Goal: Check status: Check status

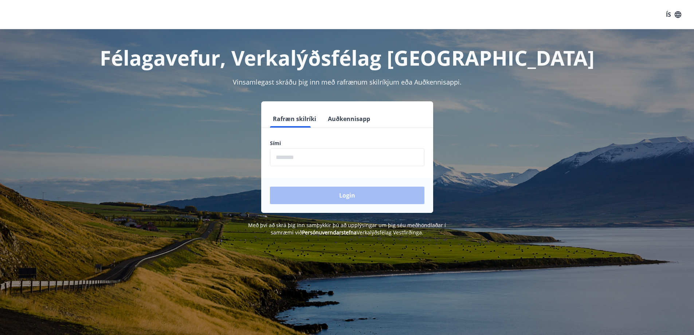
click at [335, 156] on input "phone" at bounding box center [347, 157] width 155 height 18
type input "********"
click at [270, 187] on button "Login" at bounding box center [347, 195] width 155 height 17
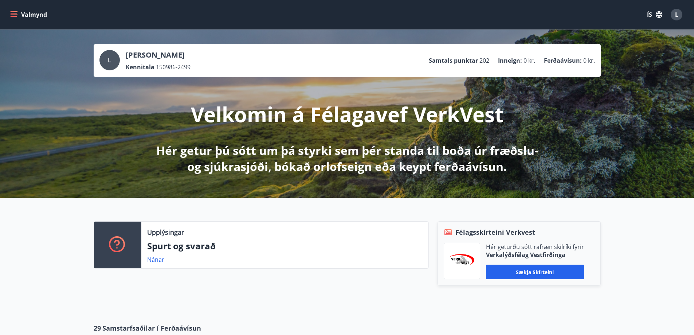
click at [37, 10] on button "Valmynd" at bounding box center [29, 14] width 41 height 13
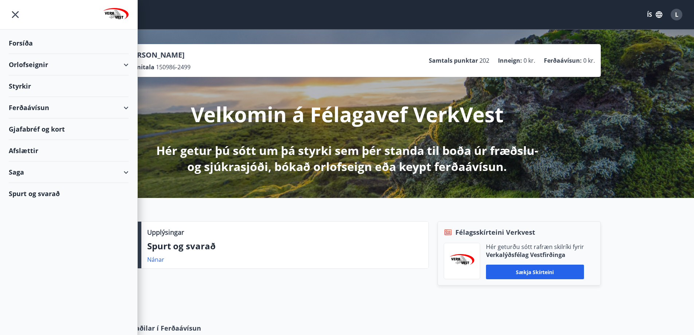
click at [26, 54] on div "Styrkir" at bounding box center [69, 43] width 120 height 22
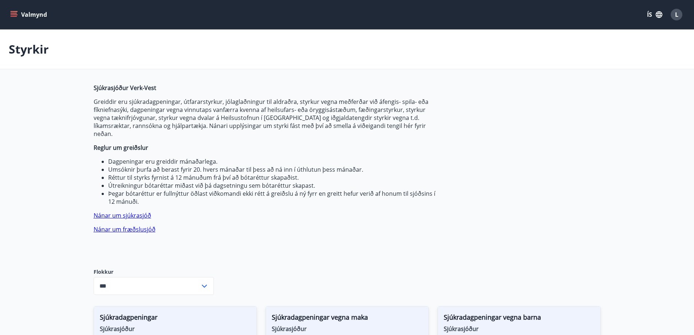
type input "***"
click at [26, 17] on button "Valmynd" at bounding box center [29, 14] width 41 height 13
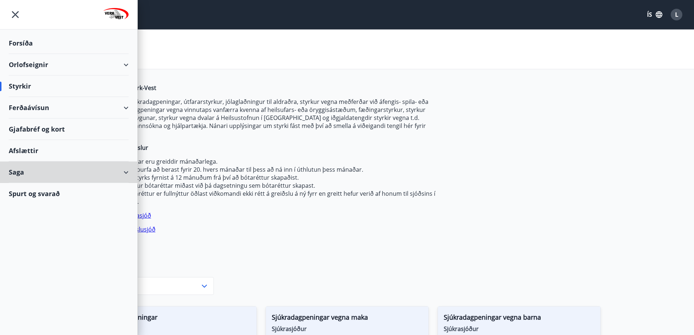
drag, startPoint x: 20, startPoint y: 173, endPoint x: 132, endPoint y: 186, distance: 113.0
click at [20, 172] on div "Saga" at bounding box center [69, 172] width 120 height 22
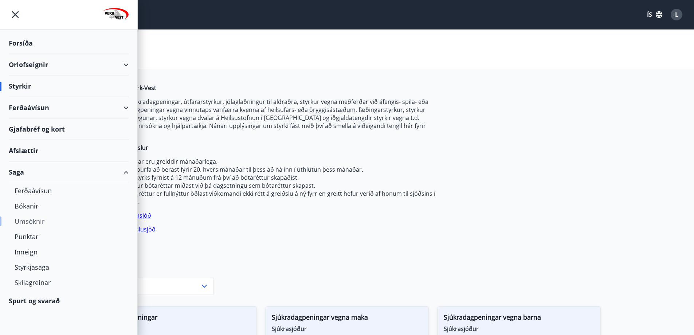
click at [29, 220] on div "Umsóknir" at bounding box center [69, 221] width 108 height 15
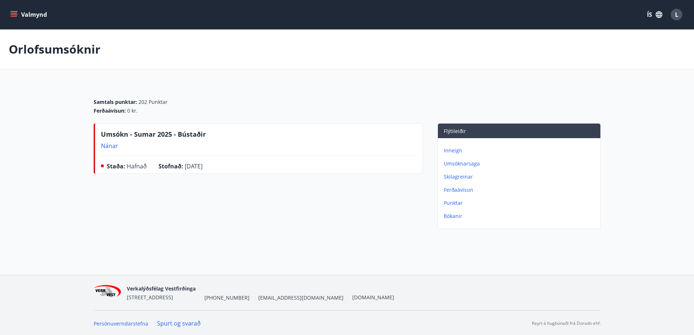
click at [14, 13] on icon "menu" at bounding box center [14, 13] width 7 height 1
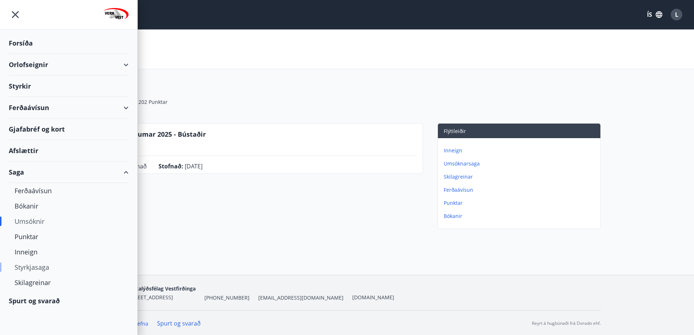
click at [34, 271] on div "Styrkjasaga" at bounding box center [69, 267] width 108 height 15
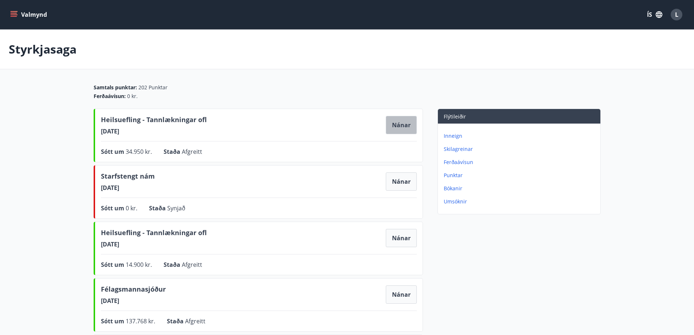
click at [409, 127] on button "Nánar" at bounding box center [401, 125] width 31 height 18
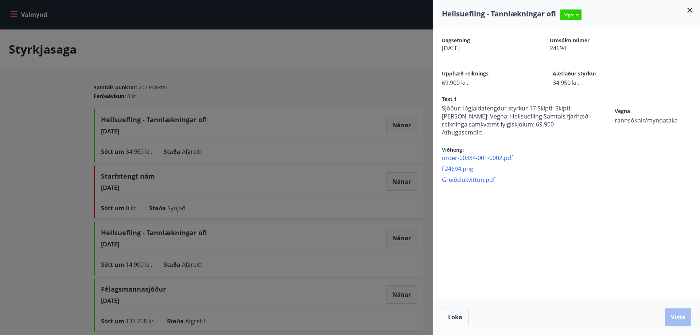
click at [457, 176] on span "Greiðslukvittun.pdf" at bounding box center [571, 180] width 258 height 8
click at [465, 145] on div "Viðhengi order-00384-001-0002.pdf F24694.png Greiðslukvittun.pdf" at bounding box center [571, 164] width 258 height 39
click at [465, 154] on span "order-00384-001-0002.pdf" at bounding box center [571, 158] width 258 height 8
click at [686, 9] on icon at bounding box center [689, 10] width 9 height 9
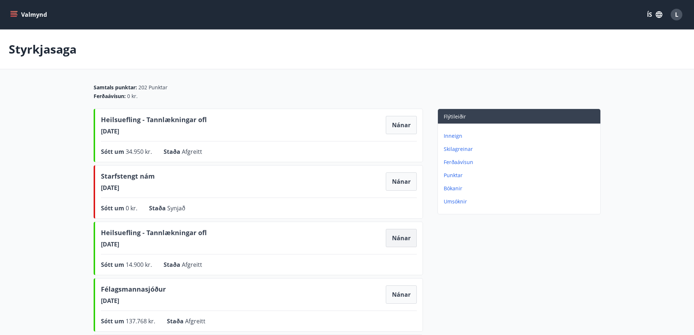
click at [394, 239] on button "Nánar" at bounding box center [401, 238] width 31 height 18
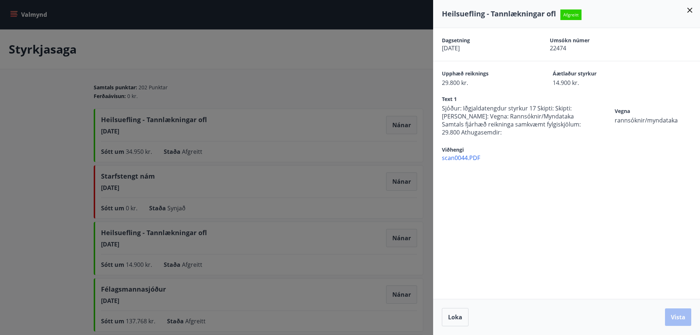
click at [471, 155] on span "scan0044.PDF" at bounding box center [571, 158] width 258 height 8
